Goal: Task Accomplishment & Management: Manage account settings

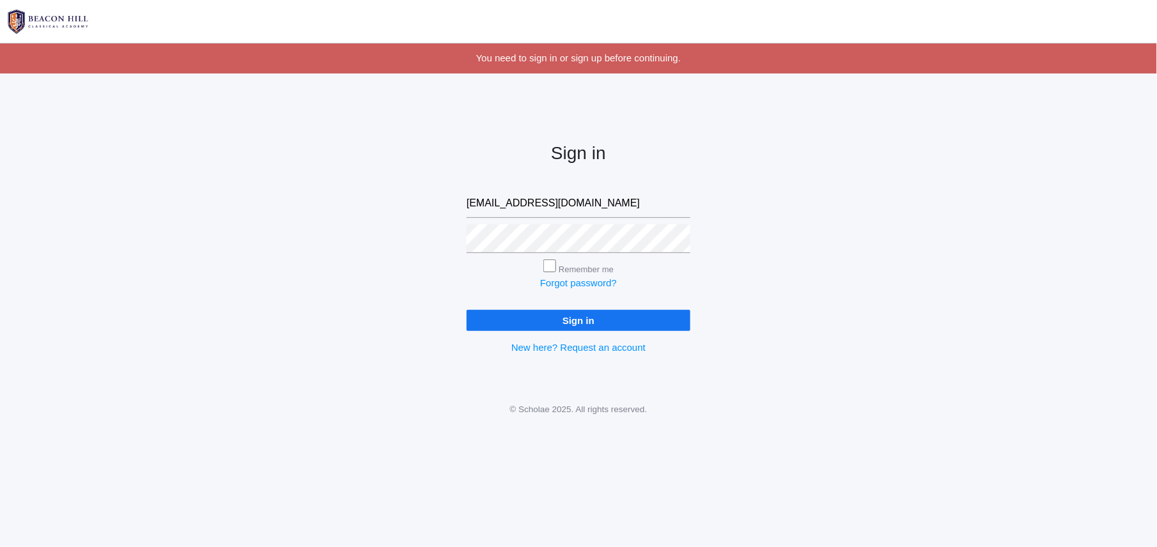
type input "[EMAIL_ADDRESS][DOMAIN_NAME]"
click at [635, 325] on input "Sign in" at bounding box center [579, 320] width 224 height 21
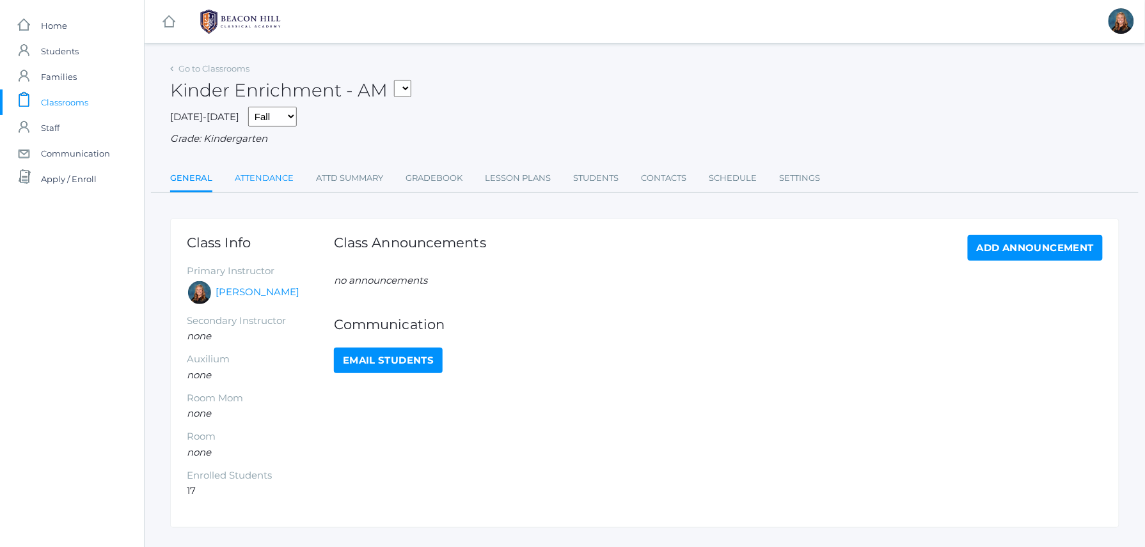
click at [276, 177] on link "Attendance" at bounding box center [264, 179] width 59 height 26
